Goal: Transaction & Acquisition: Purchase product/service

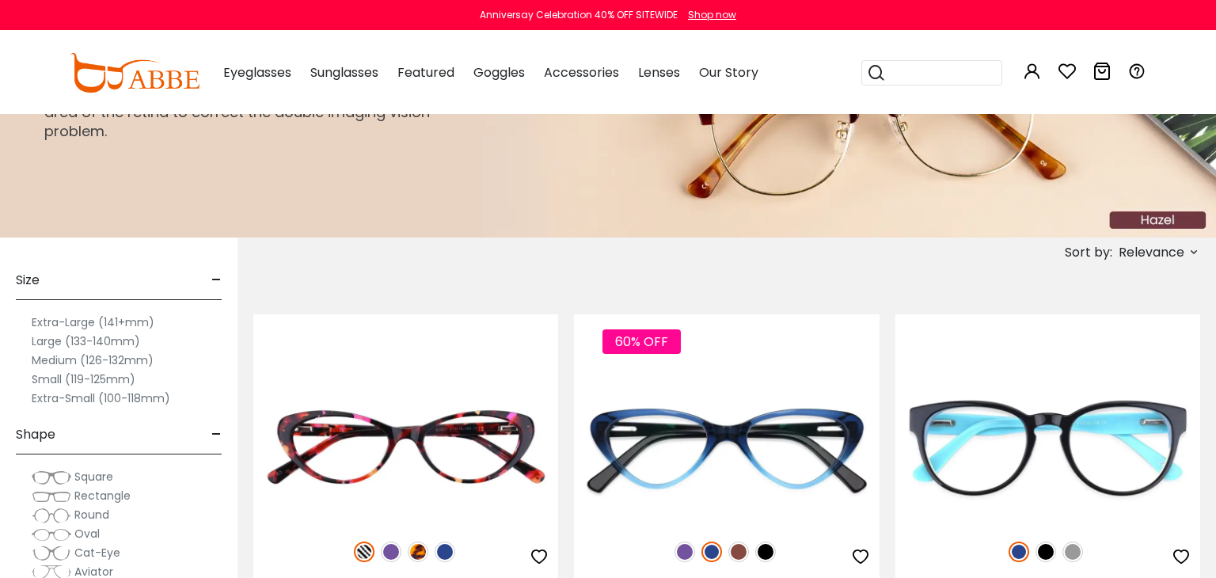
scroll to position [260, 0]
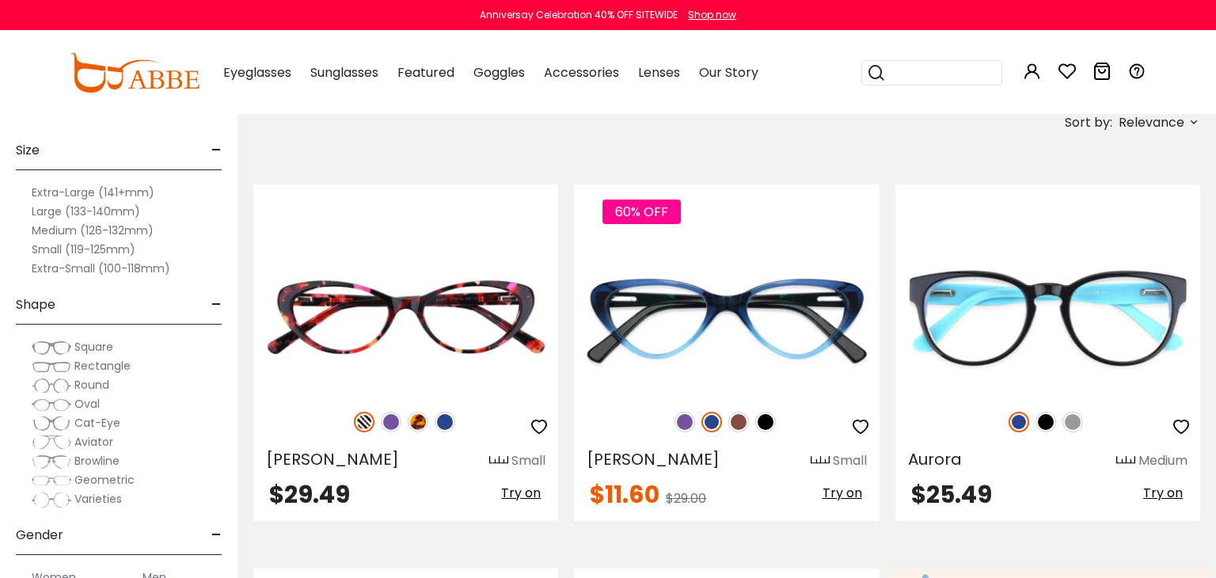
click at [642, 101] on button "Later" at bounding box center [640, 102] width 71 height 40
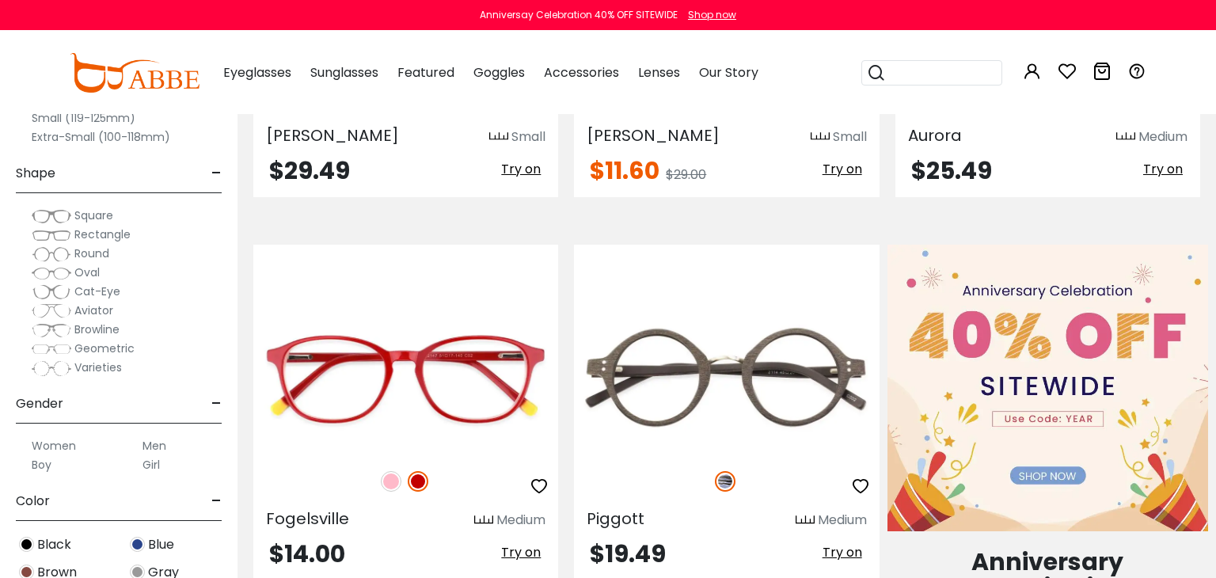
scroll to position [649, 0]
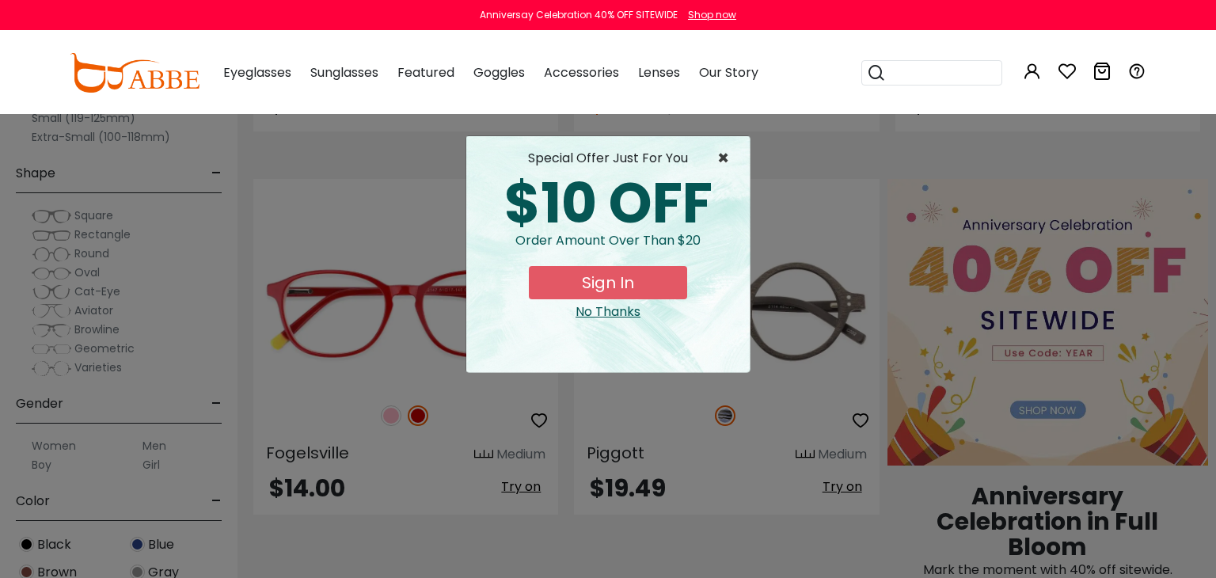
click at [724, 154] on span "×" at bounding box center [727, 158] width 20 height 19
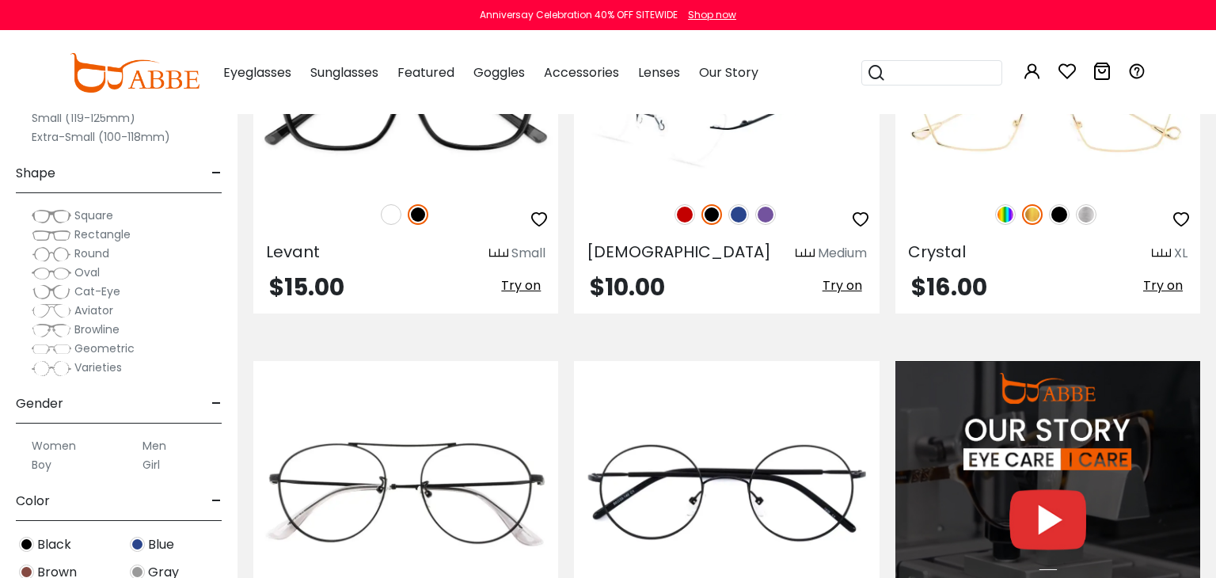
scroll to position [1168, 0]
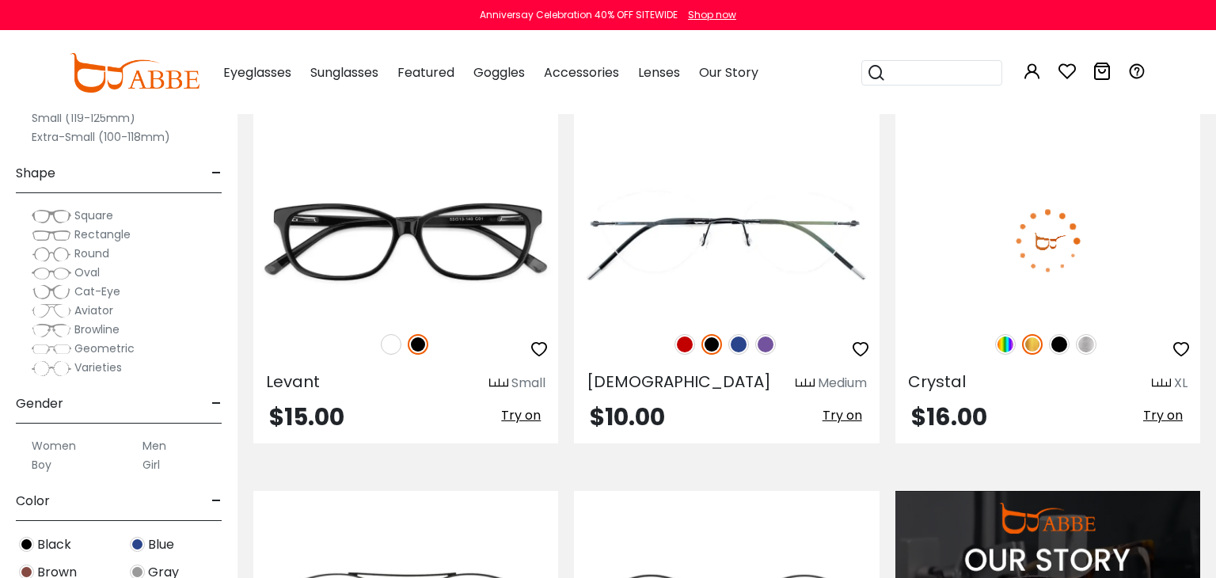
click at [1088, 340] on img at bounding box center [1086, 344] width 21 height 21
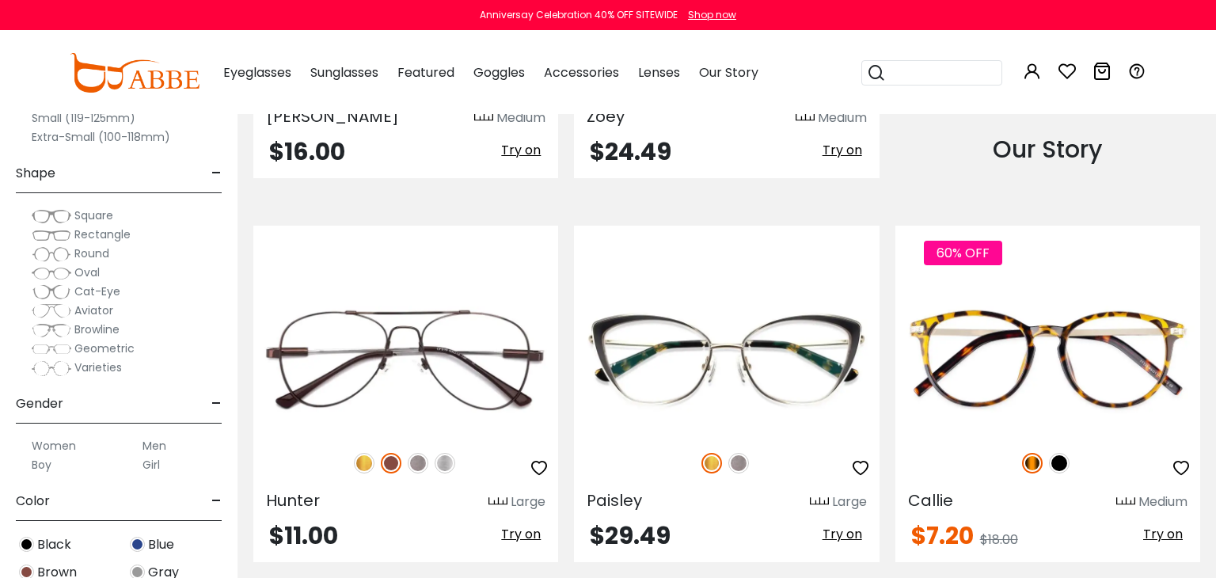
scroll to position [1947, 0]
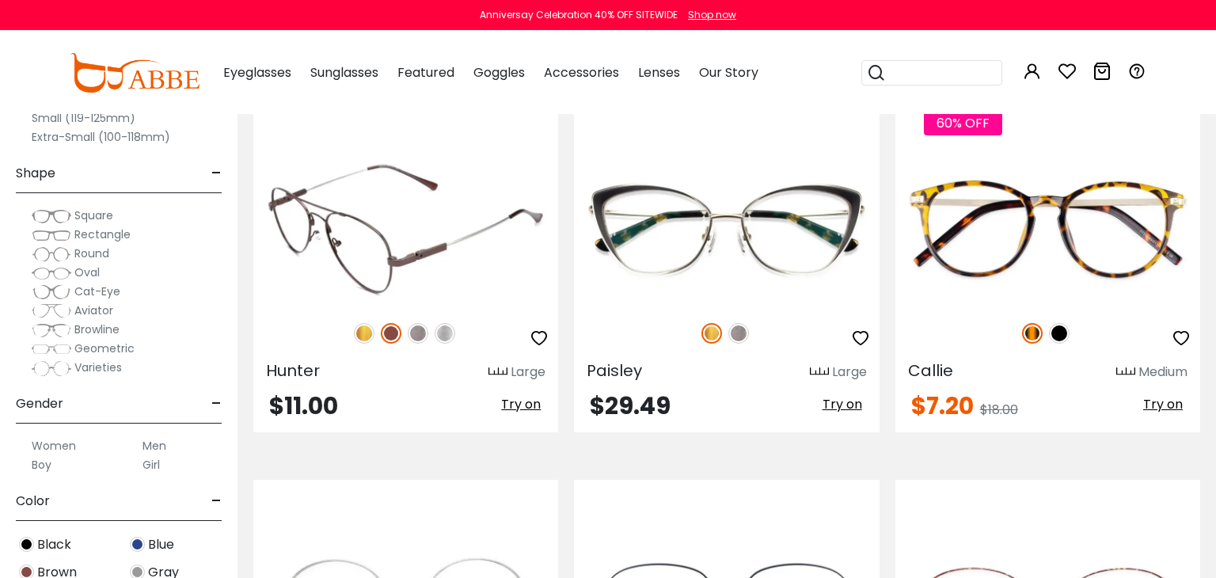
click at [447, 327] on img at bounding box center [445, 333] width 21 height 21
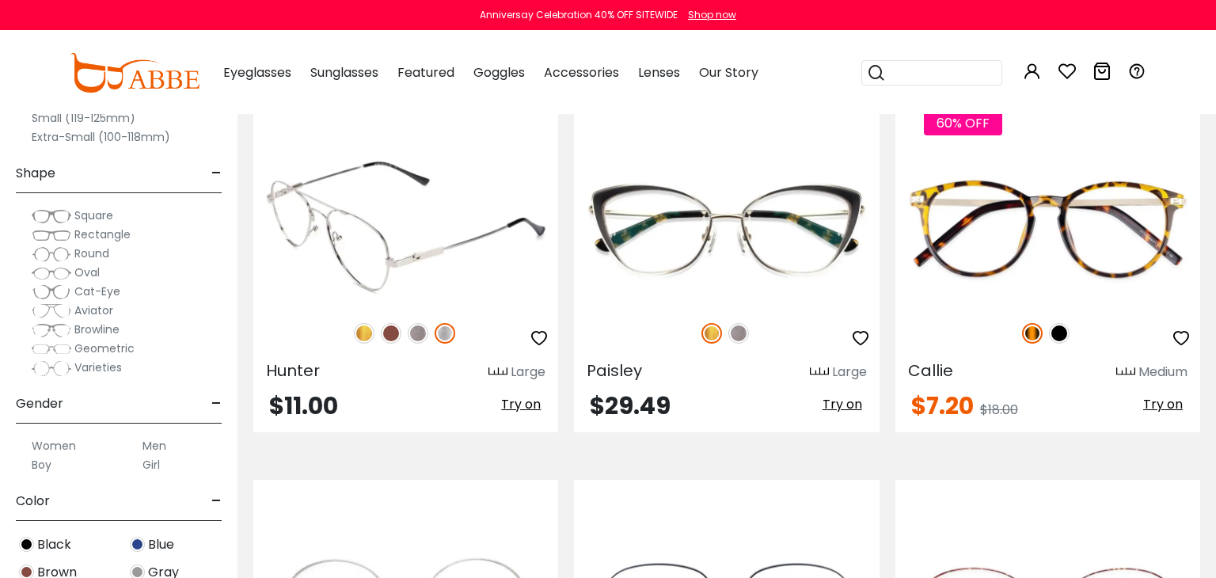
click at [411, 329] on img at bounding box center [418, 333] width 21 height 21
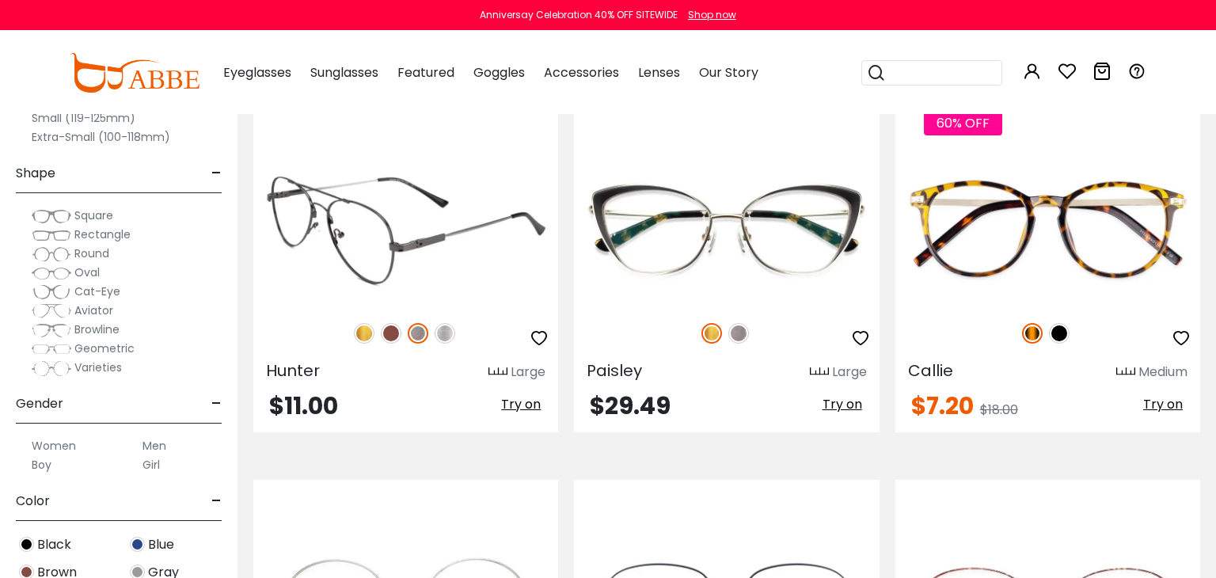
click at [386, 323] on img at bounding box center [391, 333] width 21 height 21
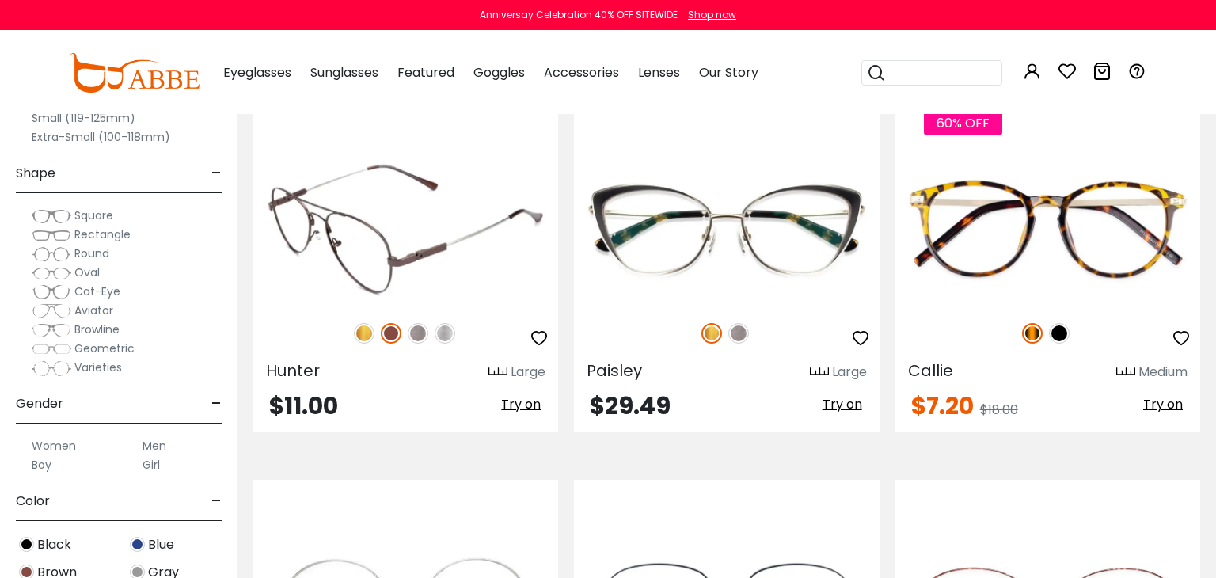
click at [355, 326] on img at bounding box center [364, 333] width 21 height 21
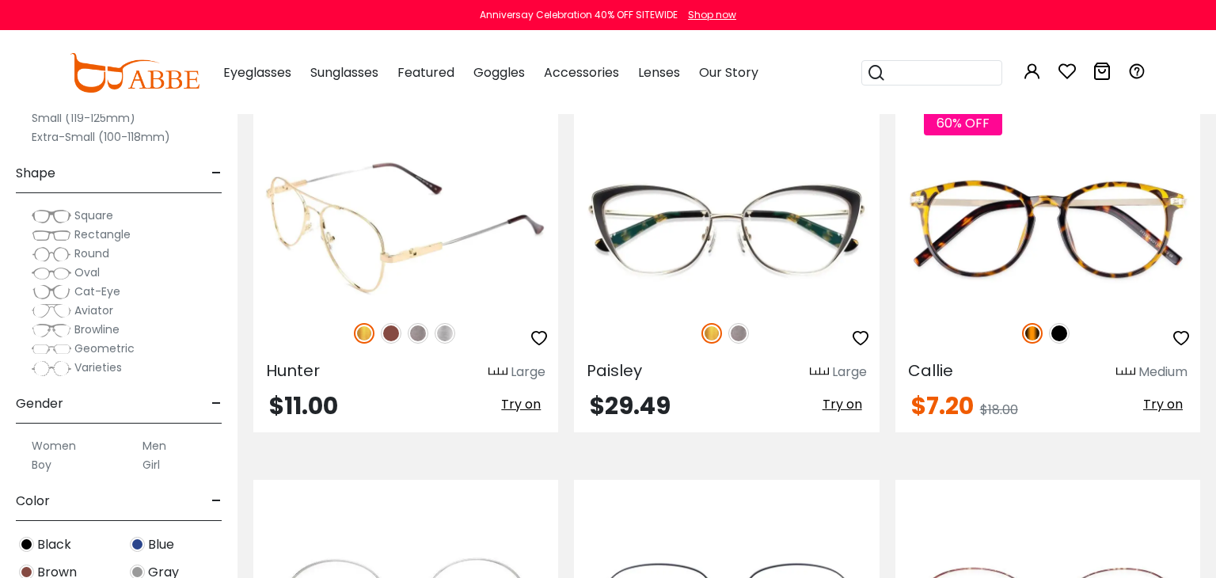
click at [446, 324] on img at bounding box center [445, 333] width 21 height 21
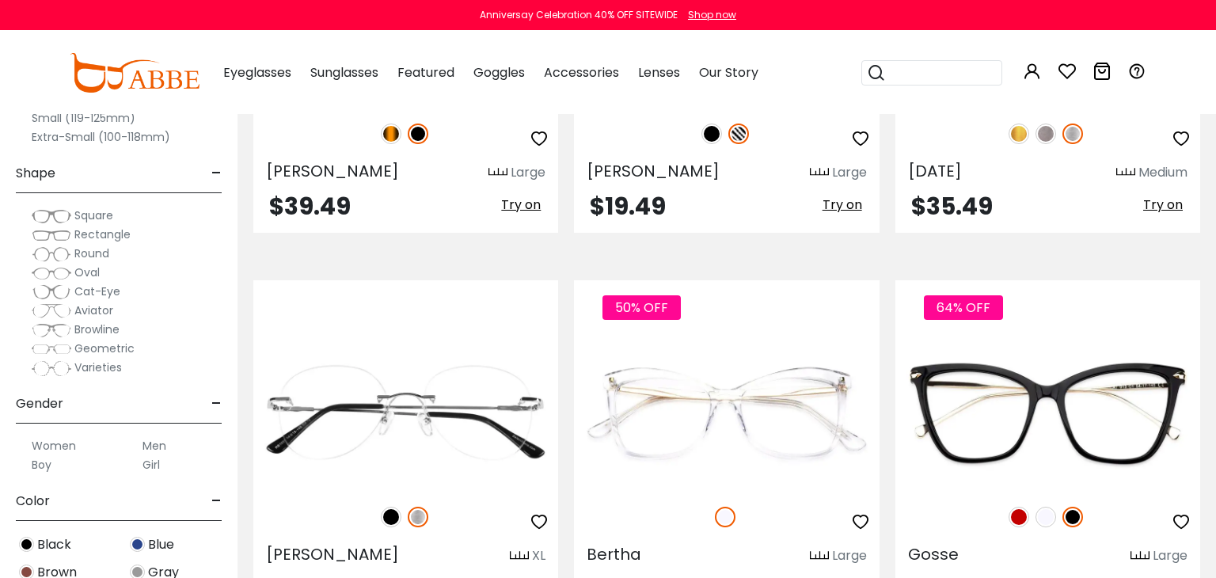
scroll to position [6881, 0]
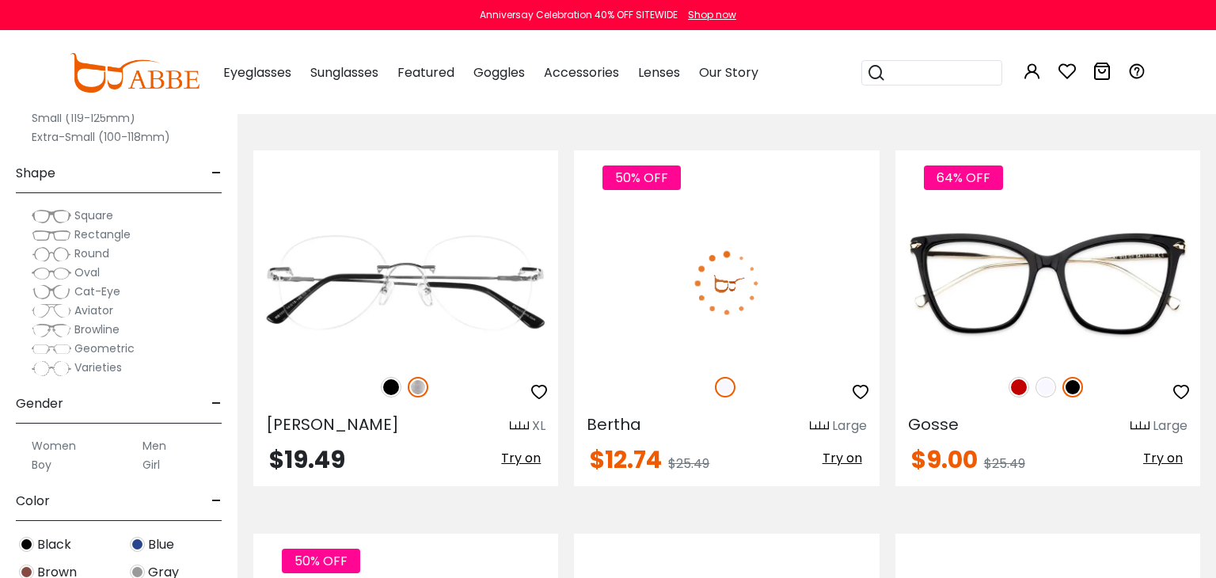
click at [644, 269] on img at bounding box center [726, 283] width 305 height 153
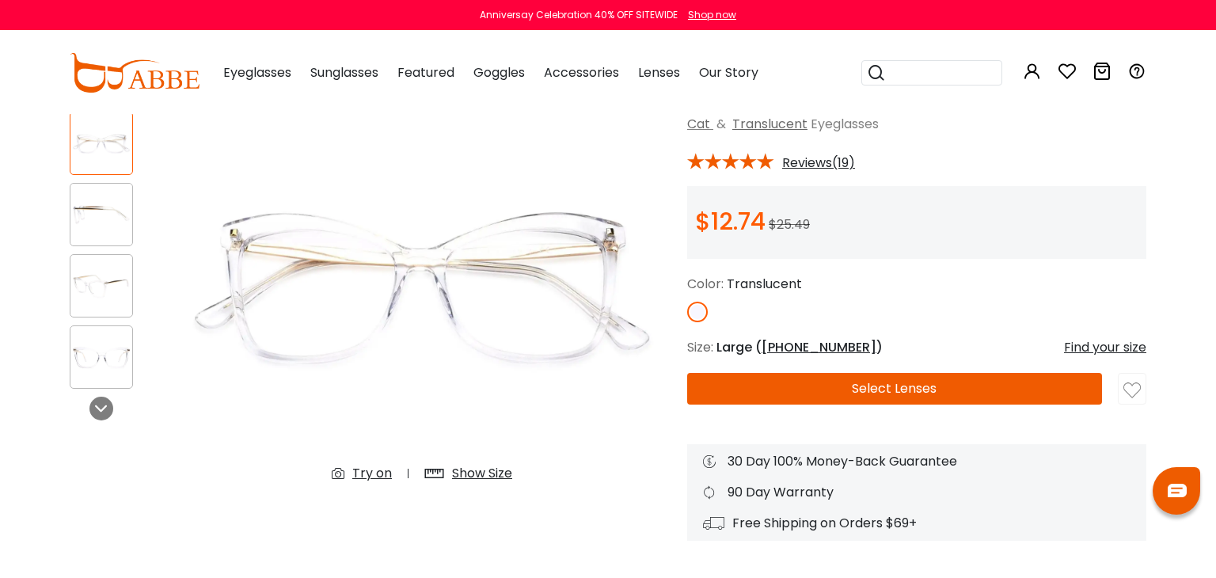
scroll to position [130, 0]
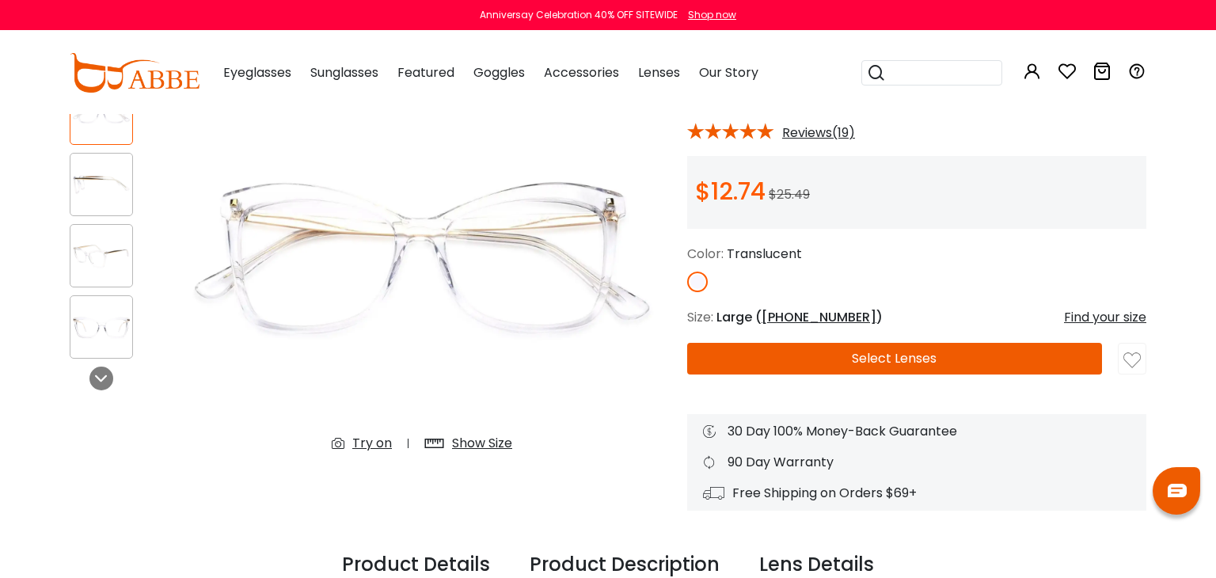
click at [108, 184] on img at bounding box center [101, 184] width 62 height 31
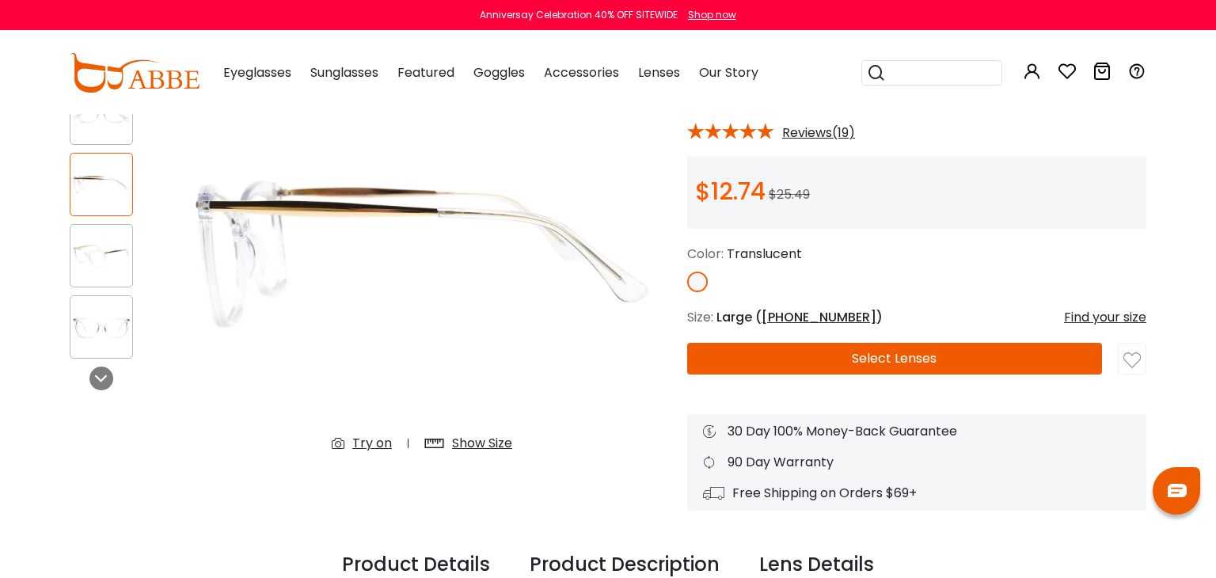
click at [114, 262] on img at bounding box center [101, 256] width 62 height 31
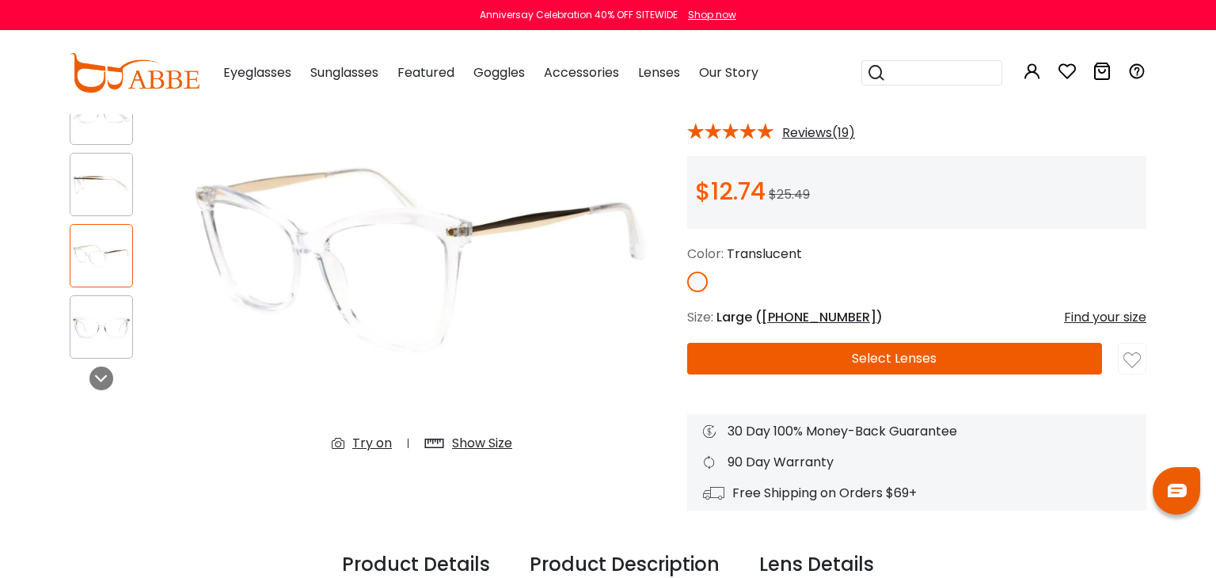
click at [108, 344] on div at bounding box center [101, 326] width 63 height 63
click at [100, 113] on img at bounding box center [101, 113] width 62 height 31
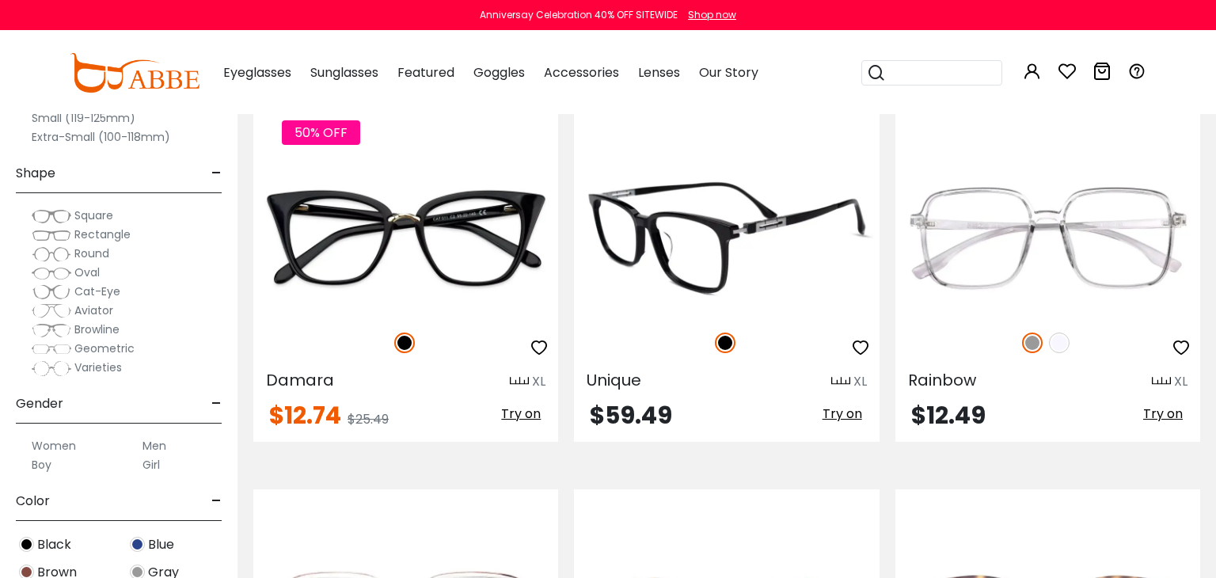
scroll to position [7400, 0]
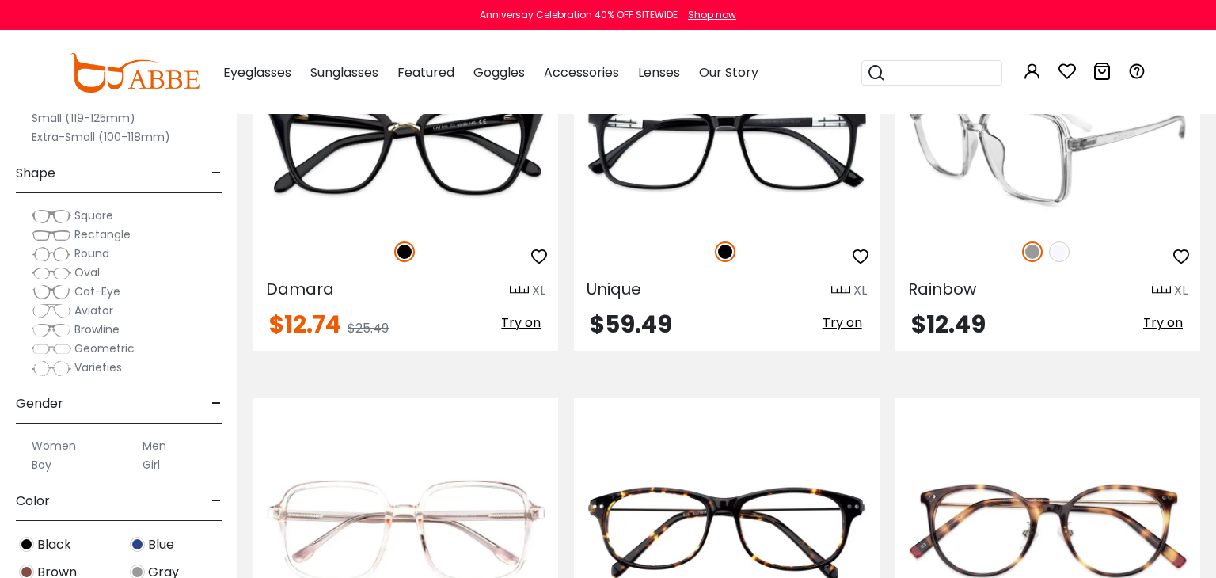
click at [1068, 241] on img at bounding box center [1059, 251] width 21 height 21
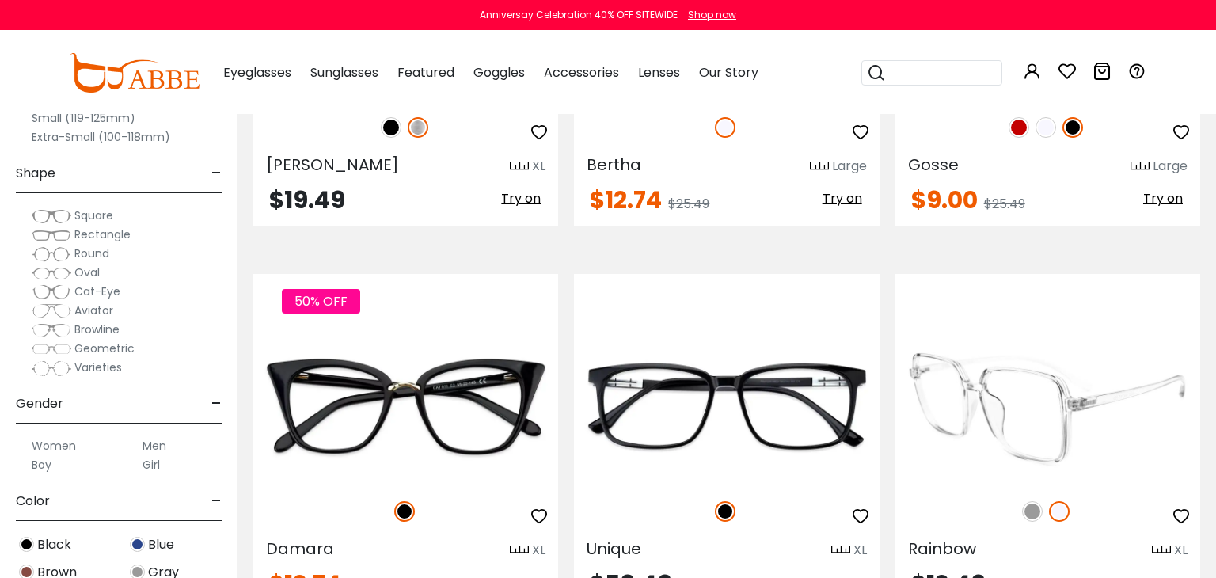
click at [1032, 501] on img at bounding box center [1032, 511] width 21 height 21
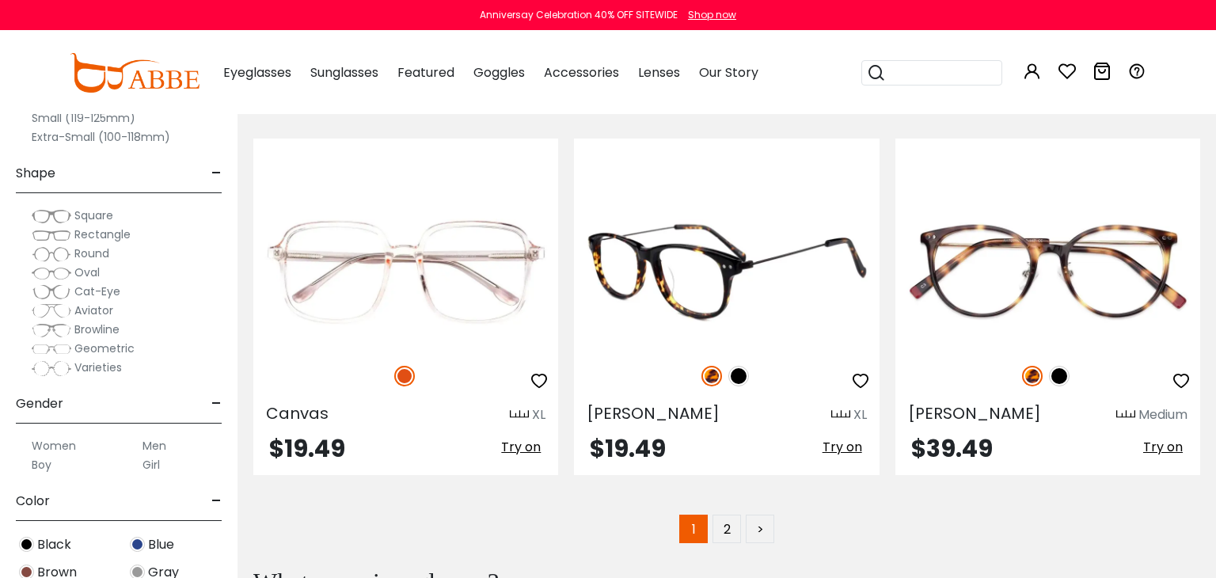
scroll to position [7919, 0]
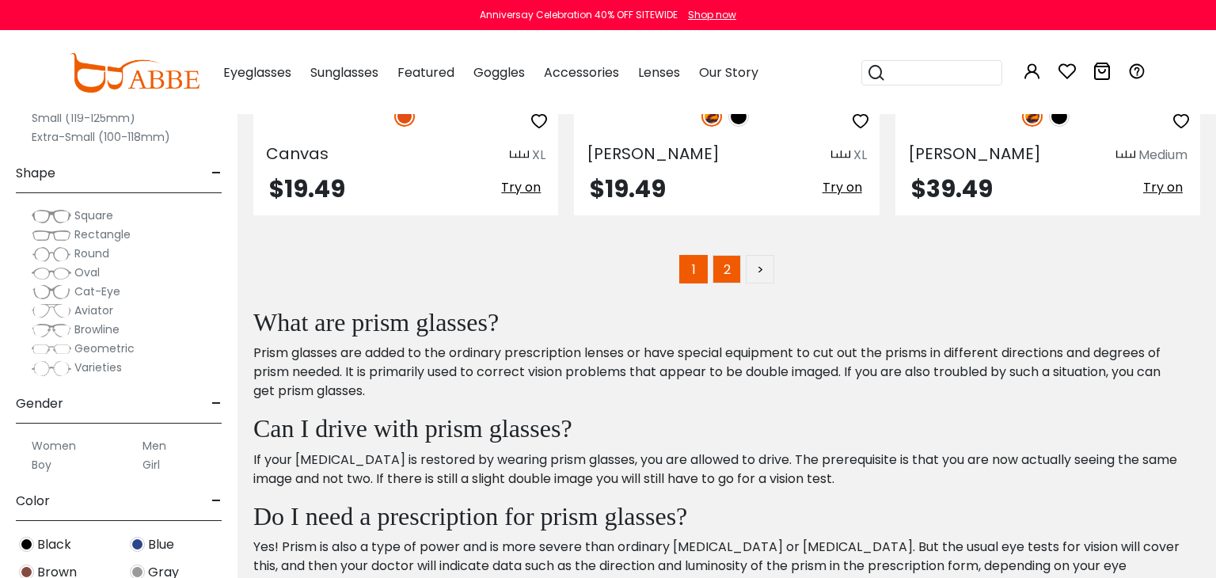
click at [722, 255] on link "2" at bounding box center [726, 269] width 28 height 28
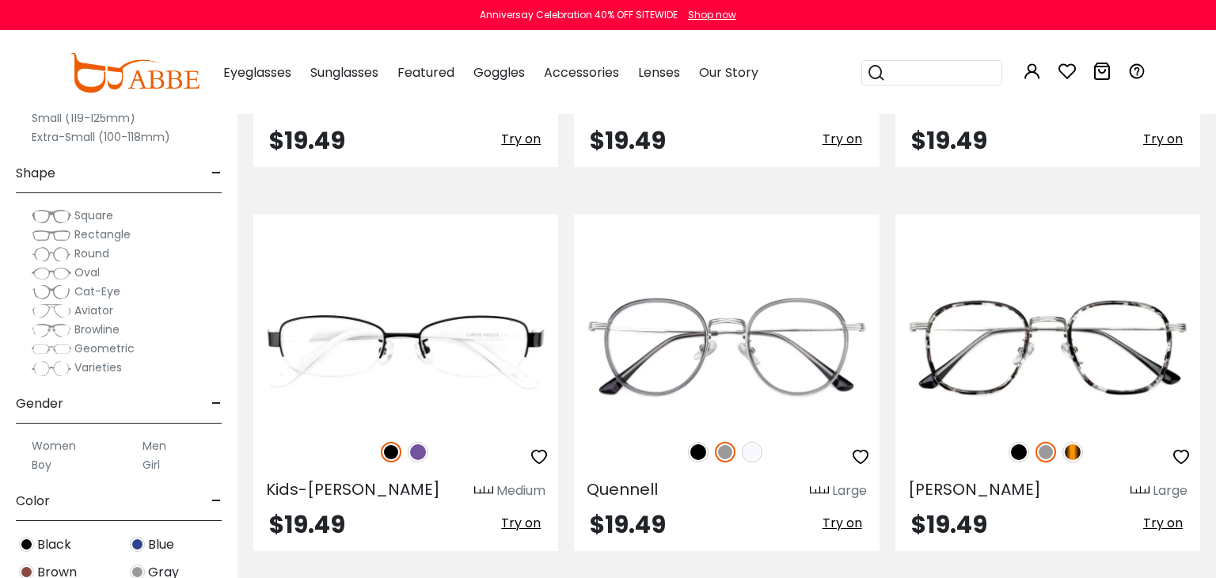
scroll to position [4544, 0]
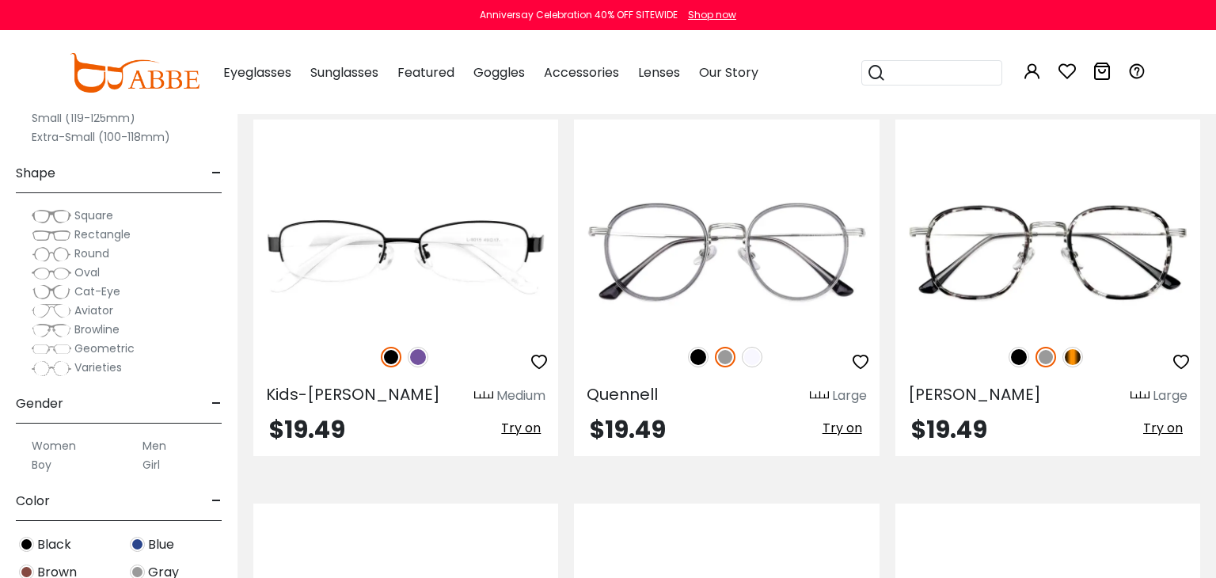
click at [110, 347] on span "Geometric" at bounding box center [104, 348] width 60 height 16
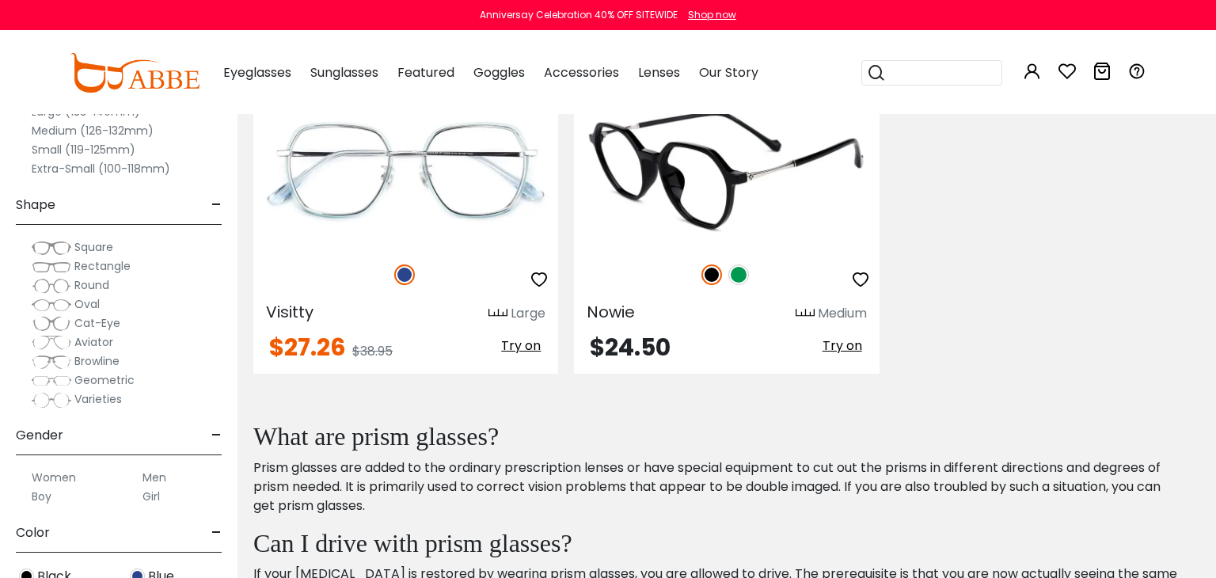
scroll to position [909, 0]
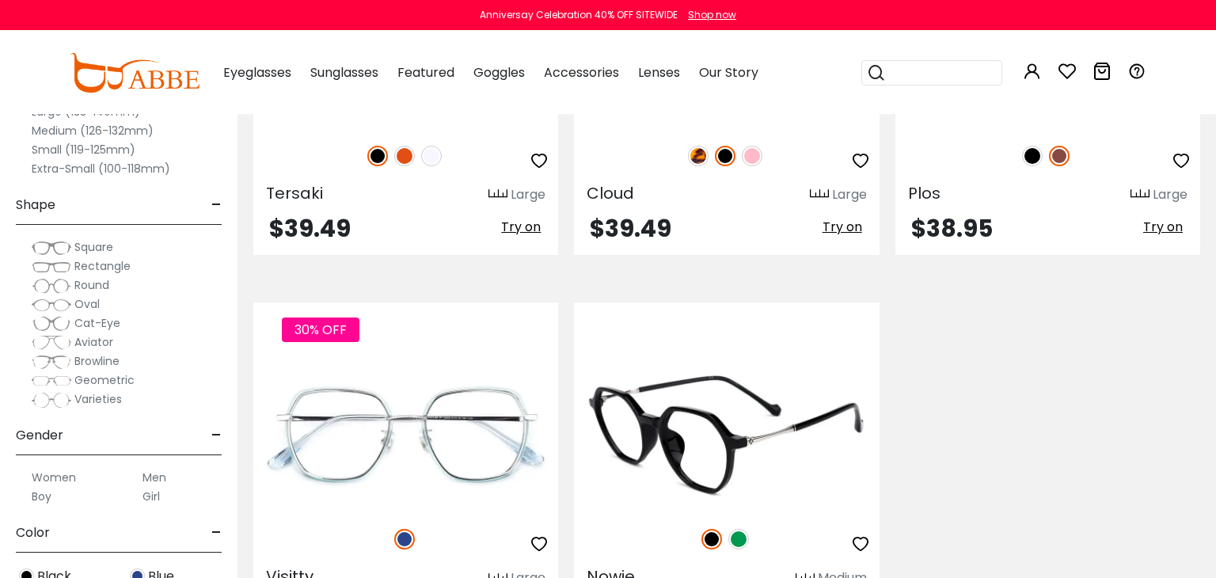
click at [90, 246] on span "Square" at bounding box center [93, 247] width 39 height 16
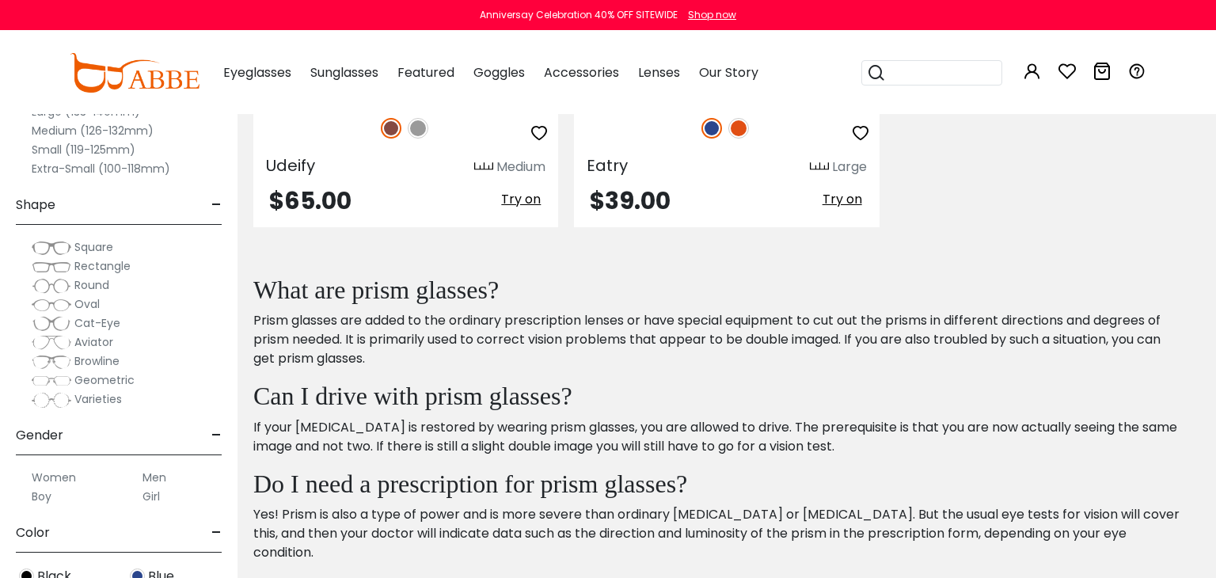
scroll to position [3116, 0]
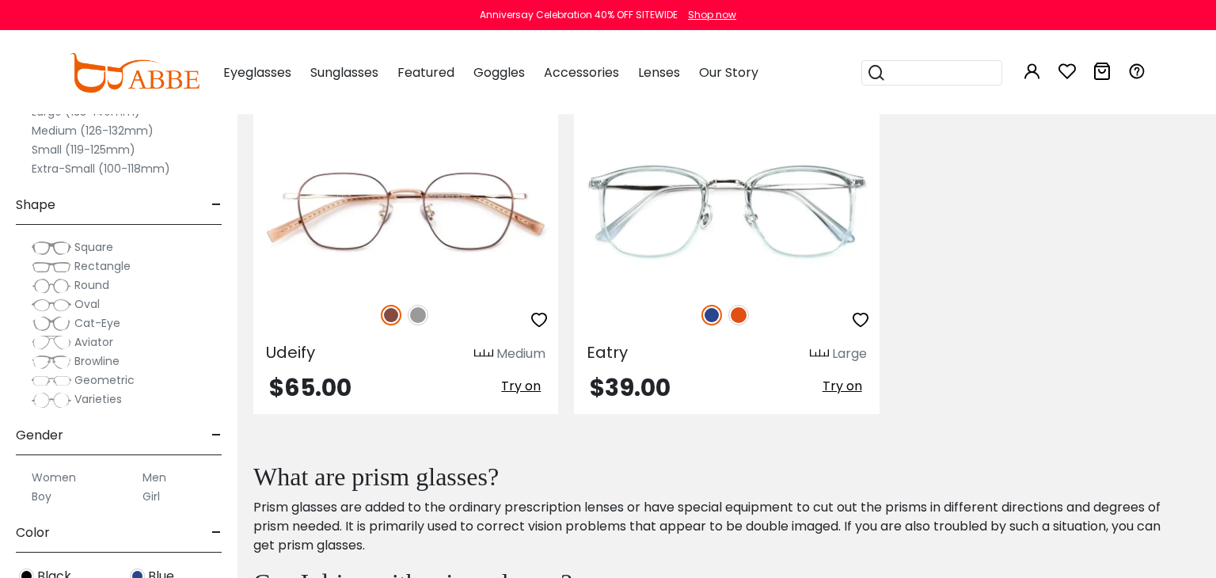
click at [88, 269] on span "Rectangle" at bounding box center [102, 266] width 56 height 16
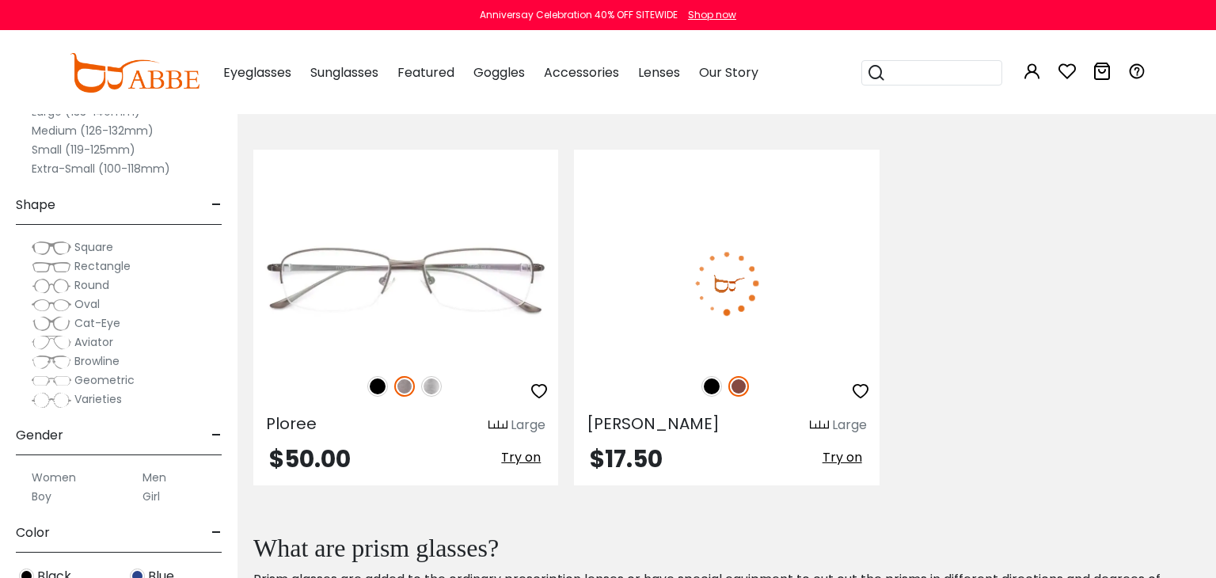
scroll to position [6232, 0]
